Goal: Find specific page/section: Find specific page/section

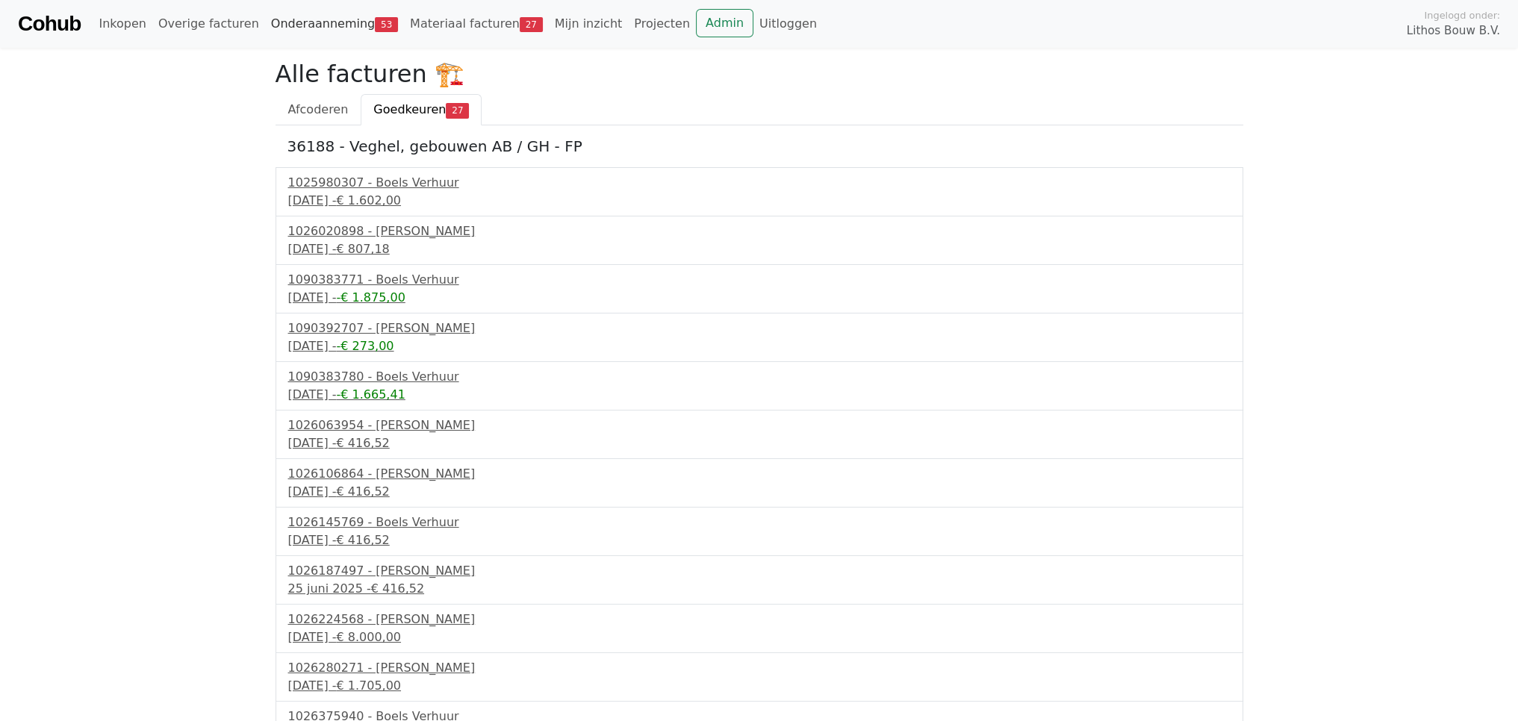
click at [298, 19] on link "Onderaanneming 53" at bounding box center [334, 24] width 139 height 30
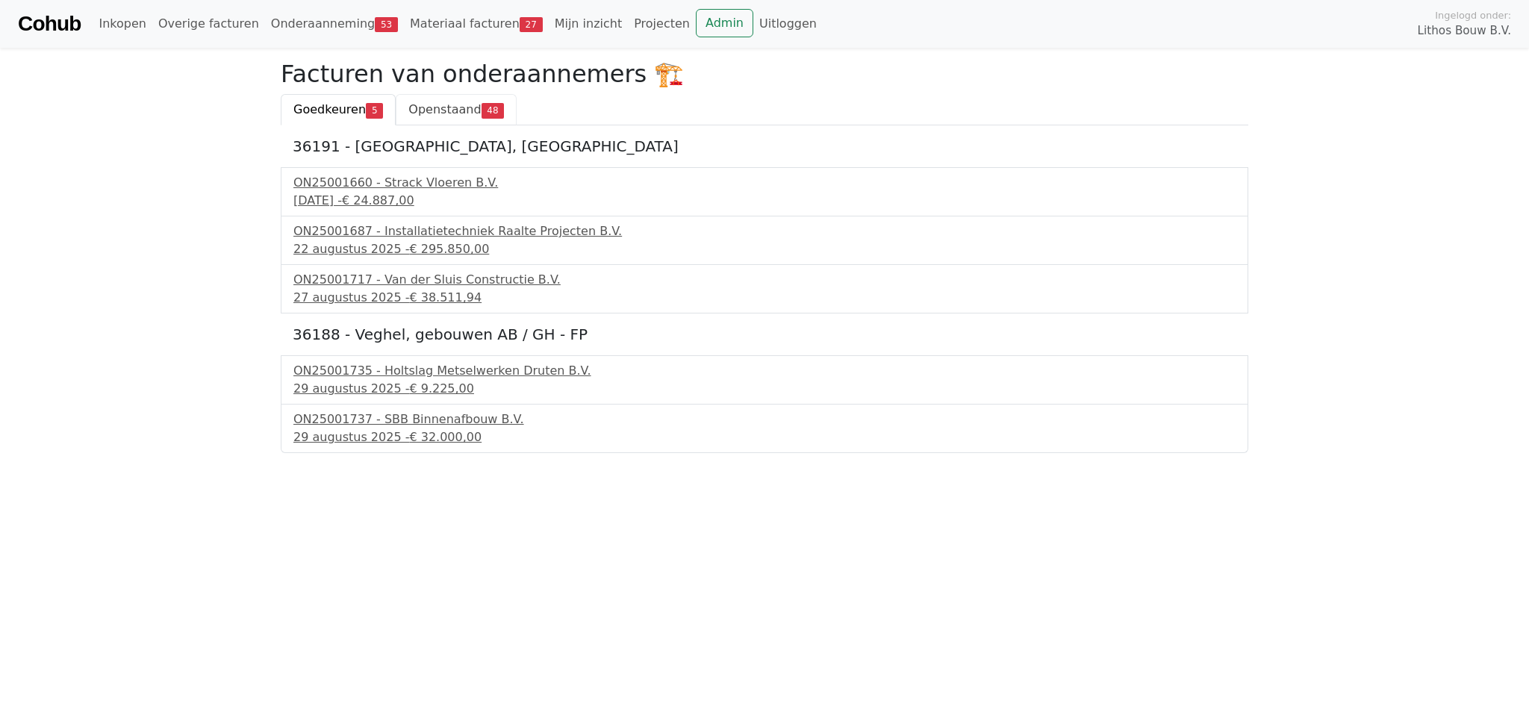
click at [418, 116] on span "Openstaand" at bounding box center [444, 109] width 72 height 14
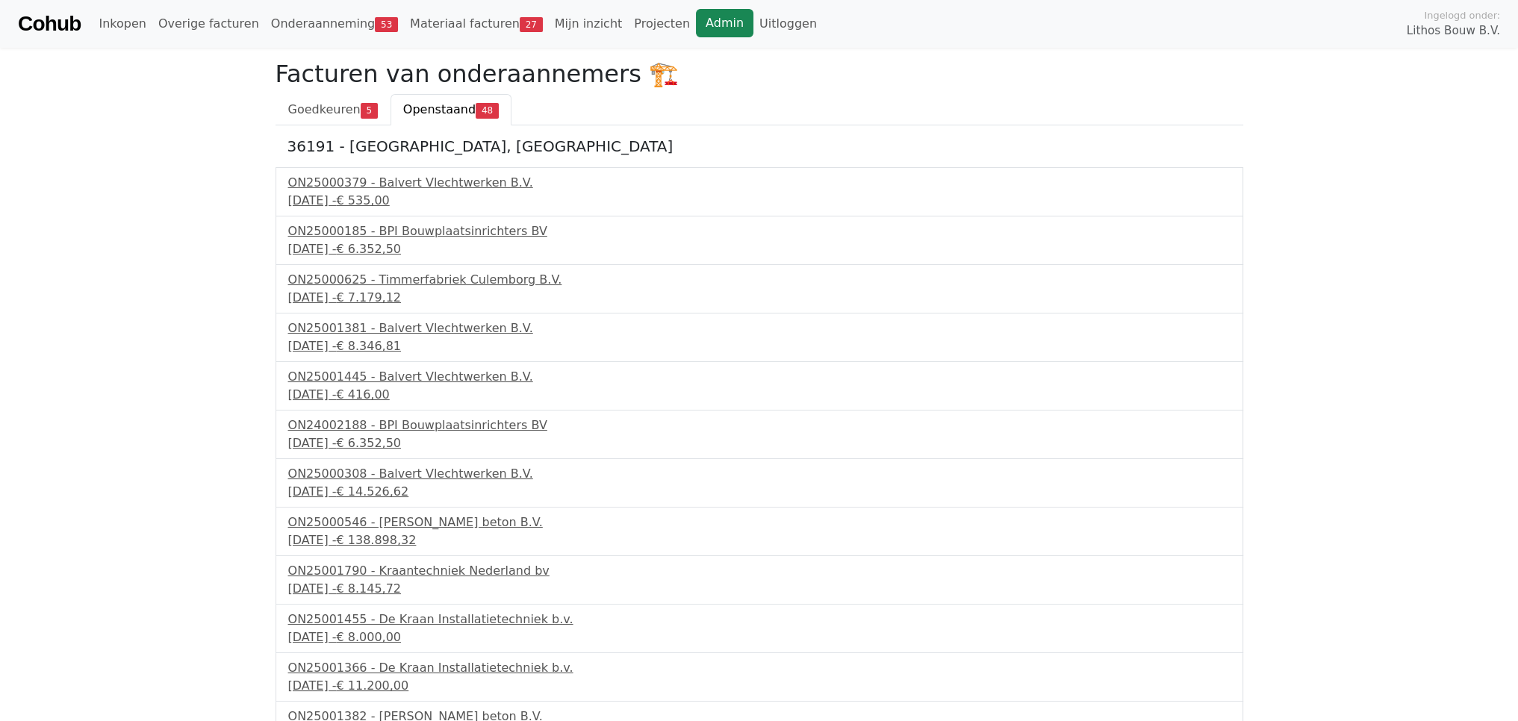
click at [696, 26] on link "Admin" at bounding box center [724, 23] width 57 height 28
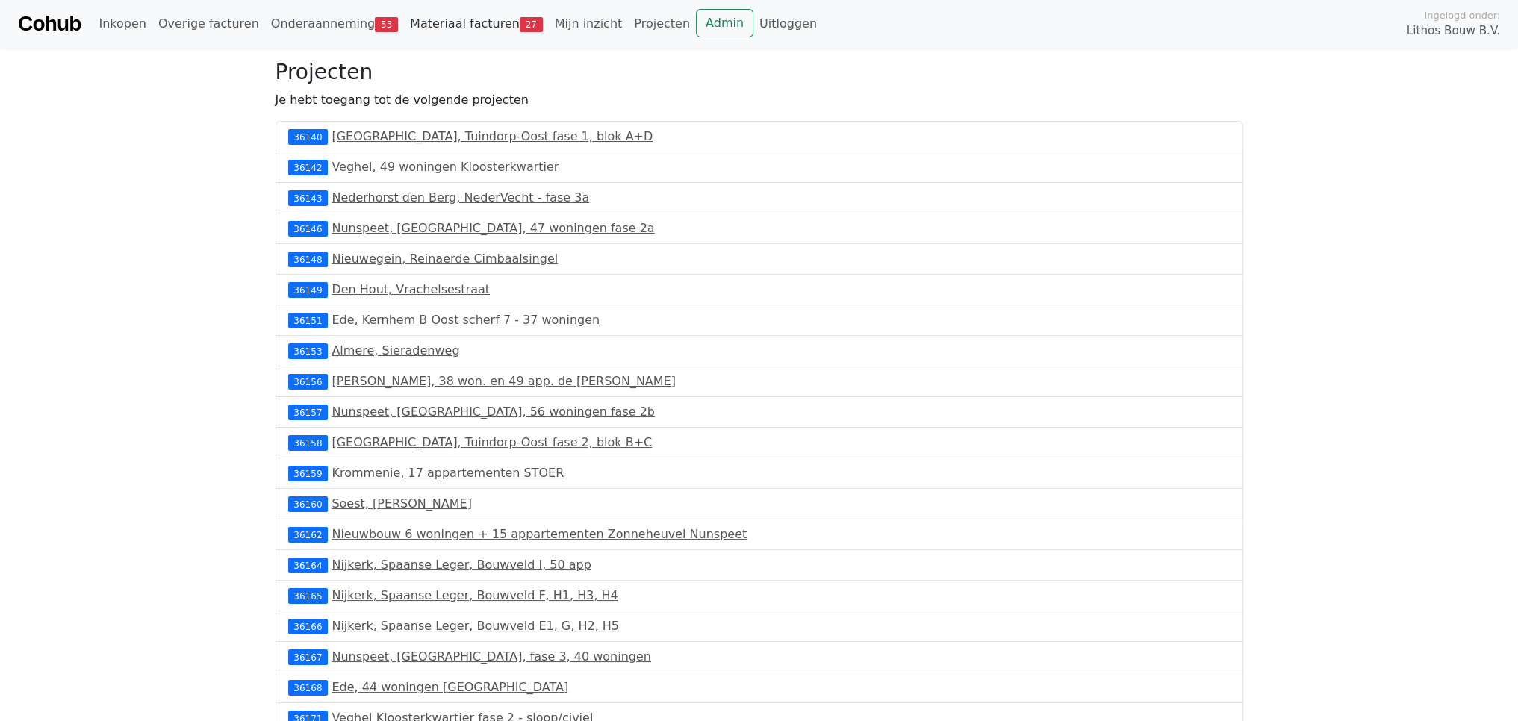
click at [408, 34] on link "Materiaal facturen 27" at bounding box center [476, 24] width 145 height 30
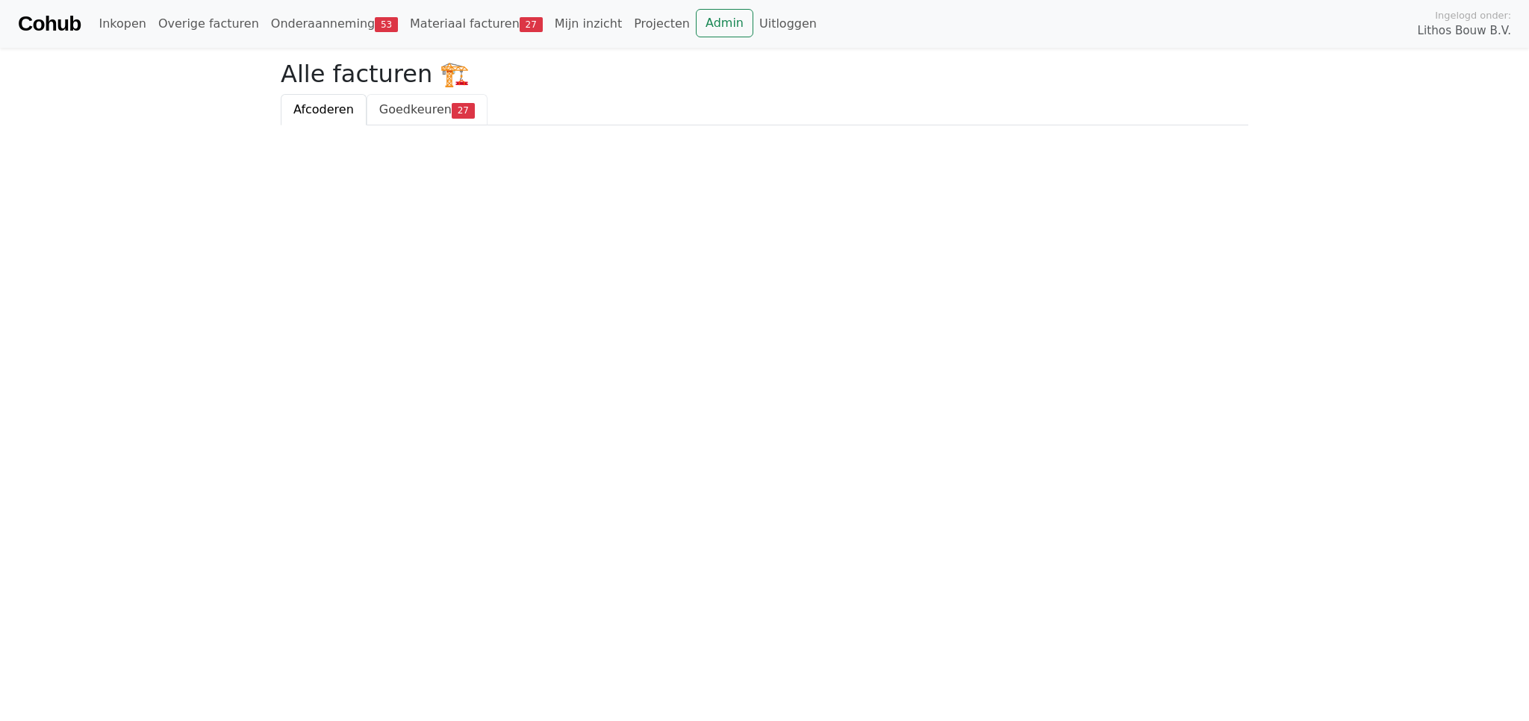
click at [380, 116] on span "Goedkeuren" at bounding box center [415, 109] width 72 height 14
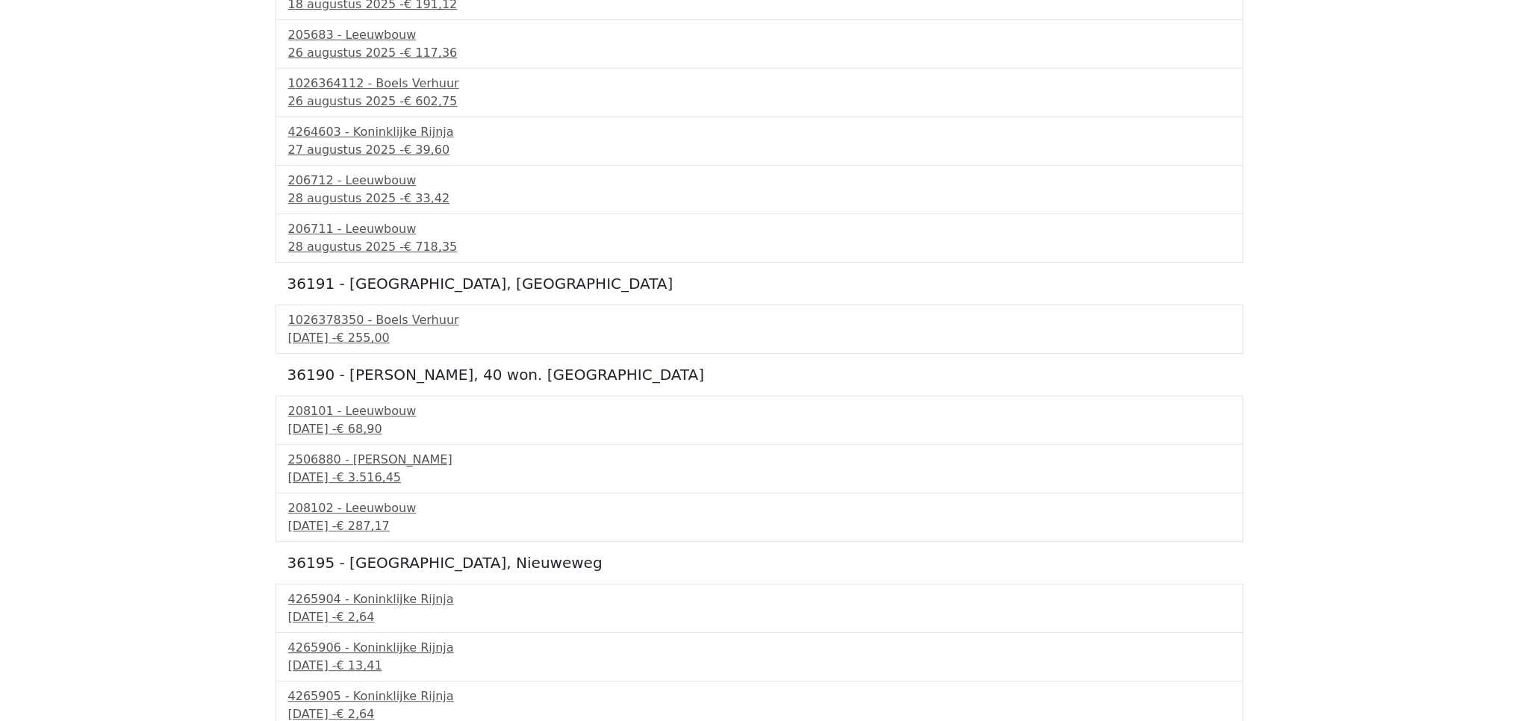
scroll to position [964, 0]
